Goal: Check status: Check status

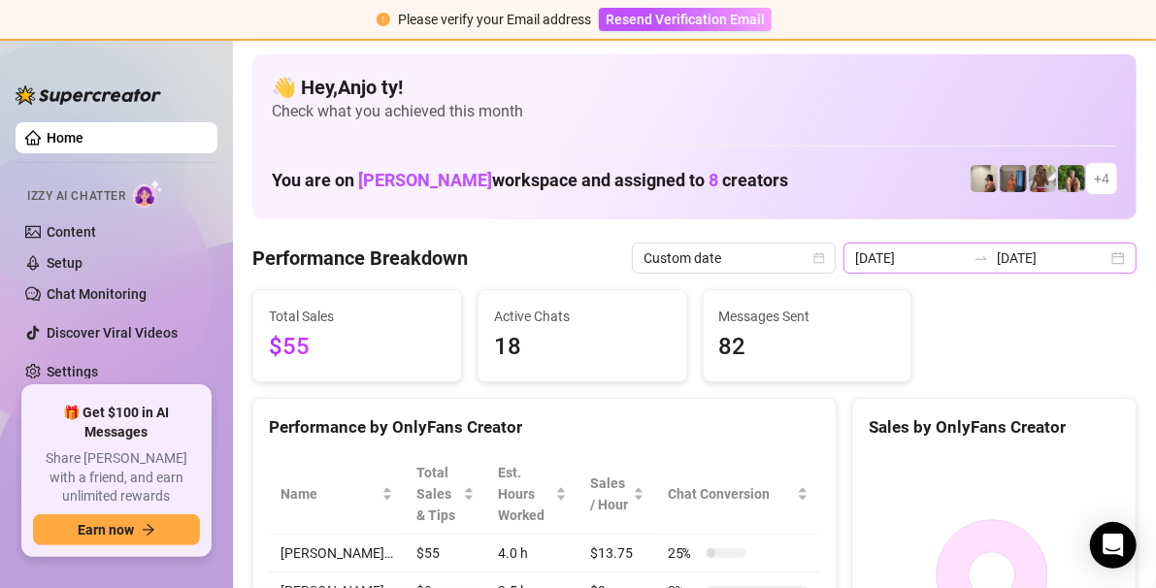
click at [1099, 259] on div "[DATE] [DATE]" at bounding box center [990, 258] width 293 height 31
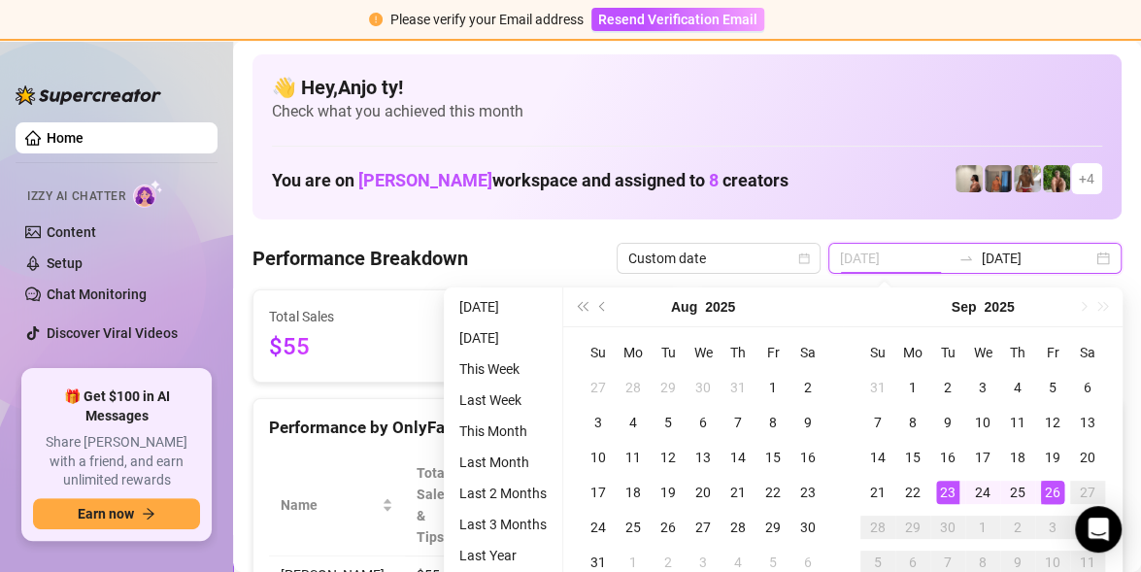
type input "[DATE]"
click at [939, 493] on div "23" at bounding box center [947, 492] width 23 height 23
click at [1055, 492] on div "26" at bounding box center [1052, 492] width 23 height 23
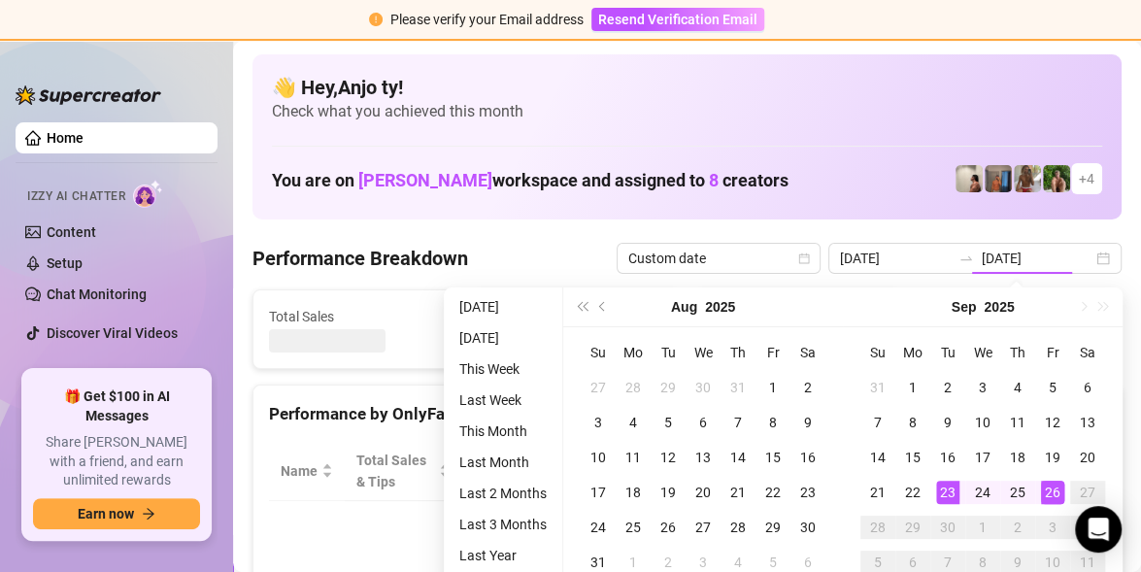
type input "[DATE]"
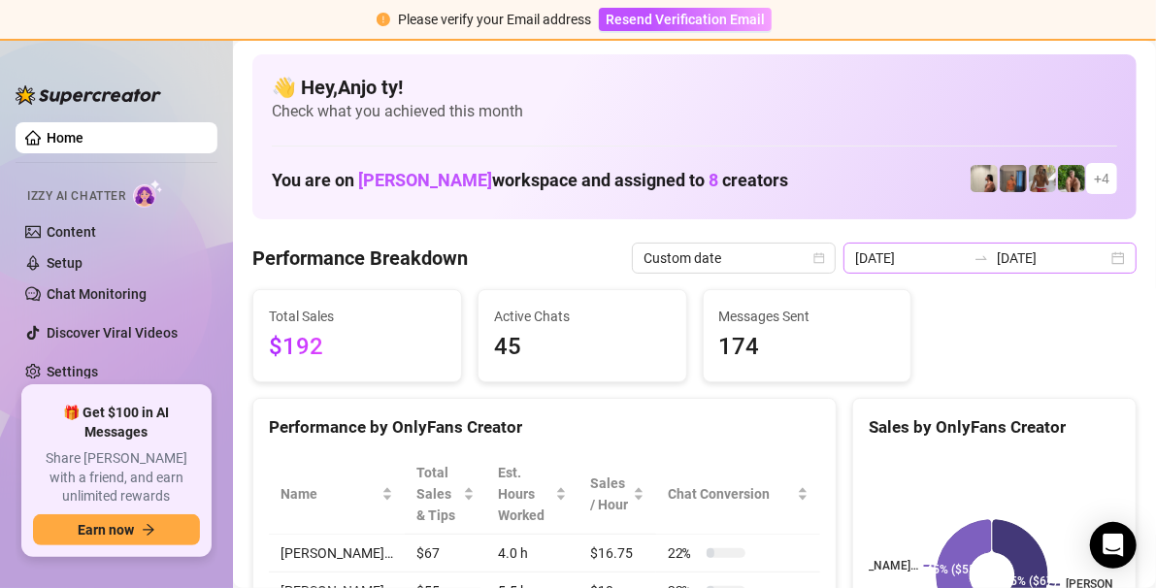
click at [1104, 260] on div "[DATE] [DATE]" at bounding box center [990, 258] width 293 height 31
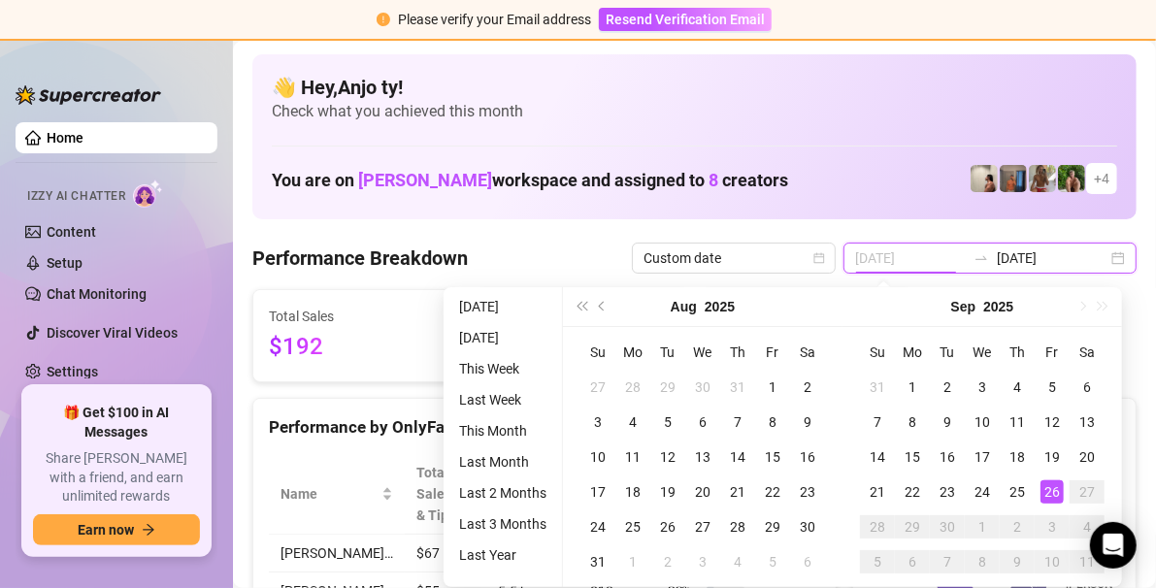
type input "[DATE]"
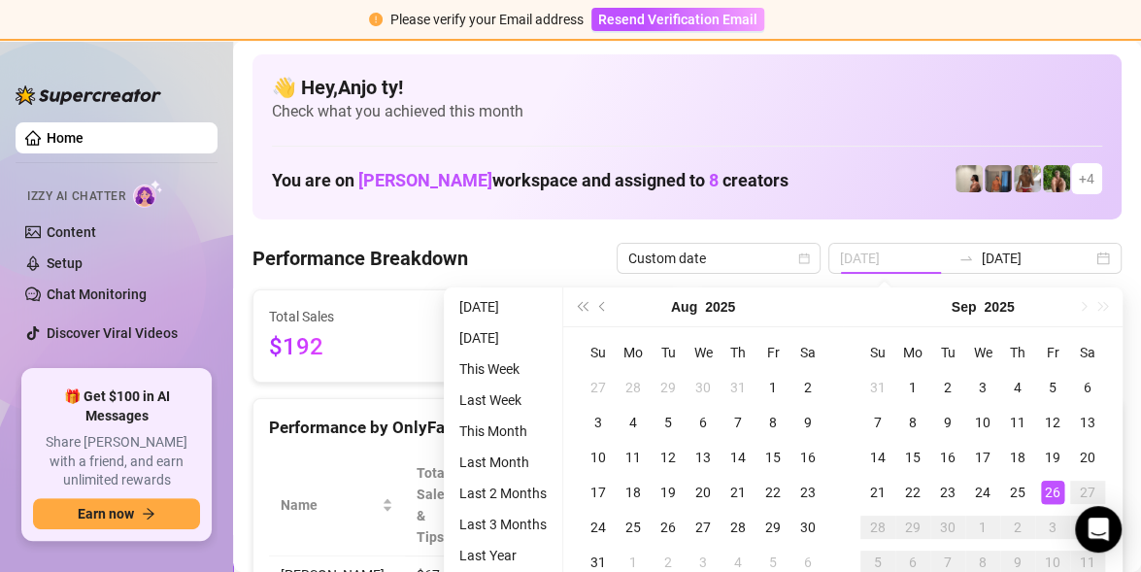
click at [1051, 492] on div "26" at bounding box center [1052, 492] width 23 height 23
type input "[DATE]"
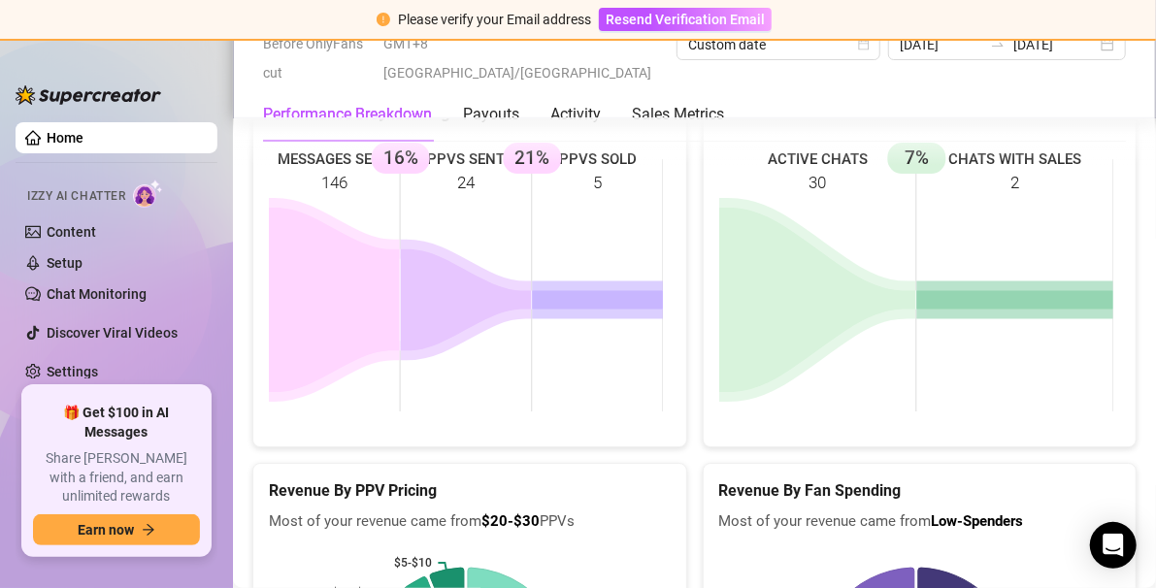
scroll to position [2815, 0]
